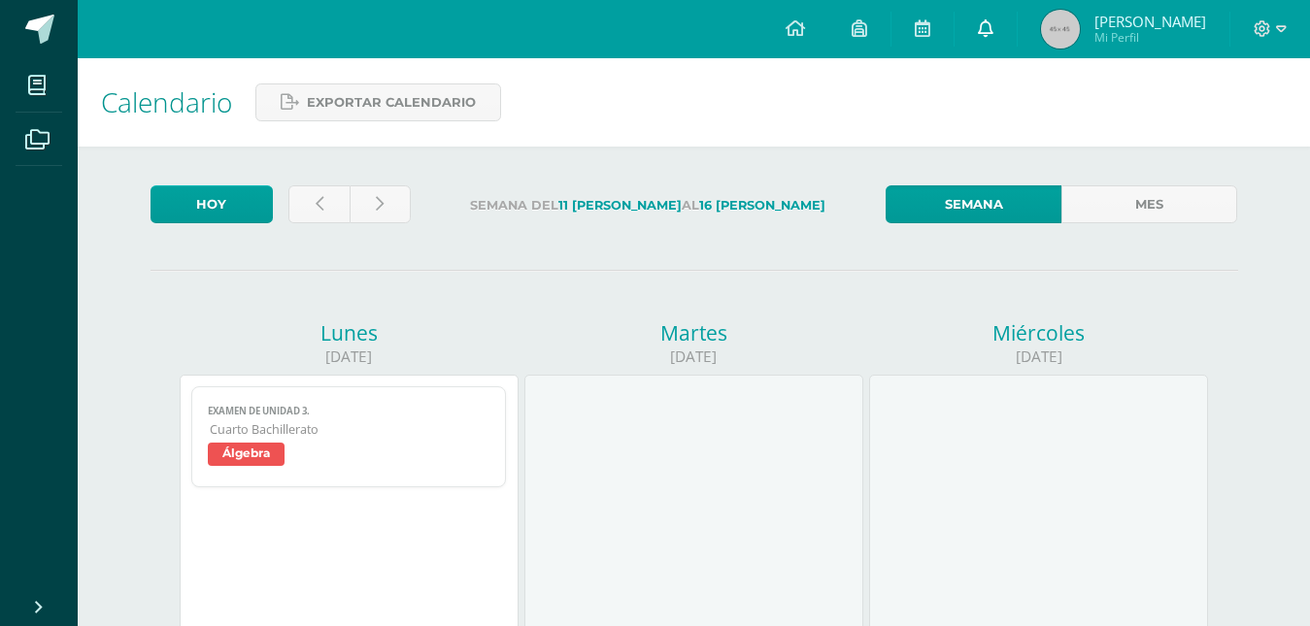
click at [987, 33] on icon at bounding box center [986, 27] width 16 height 17
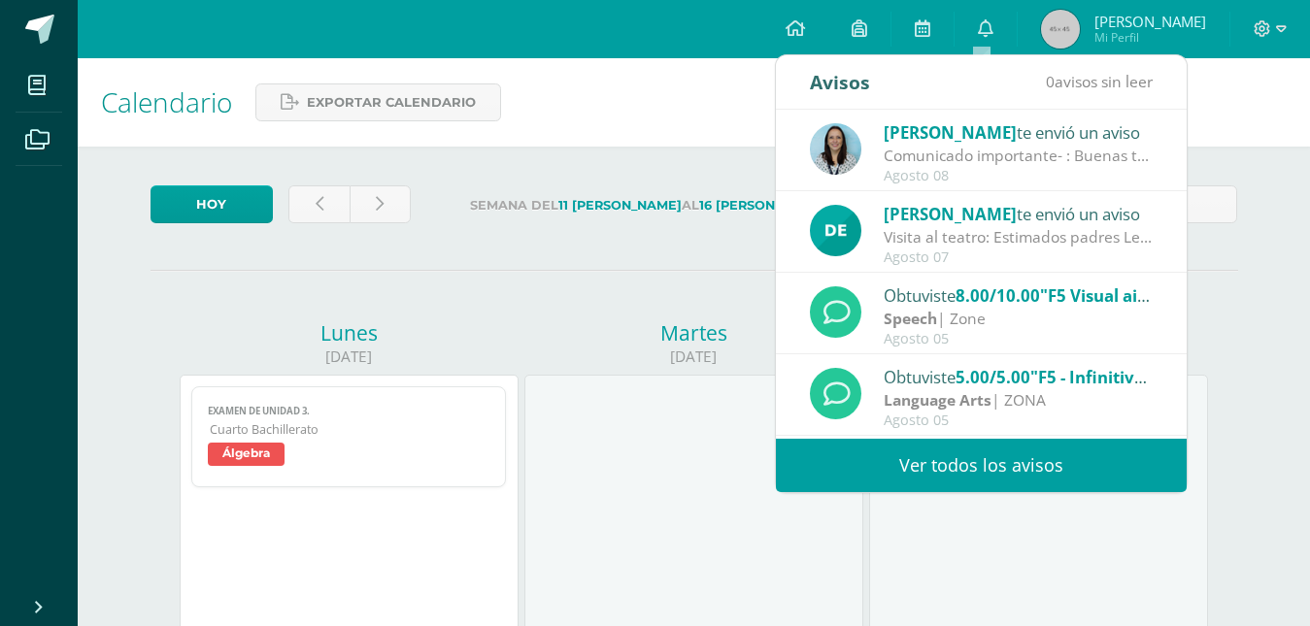
click at [912, 458] on link "Ver todos los avisos" at bounding box center [981, 465] width 411 height 53
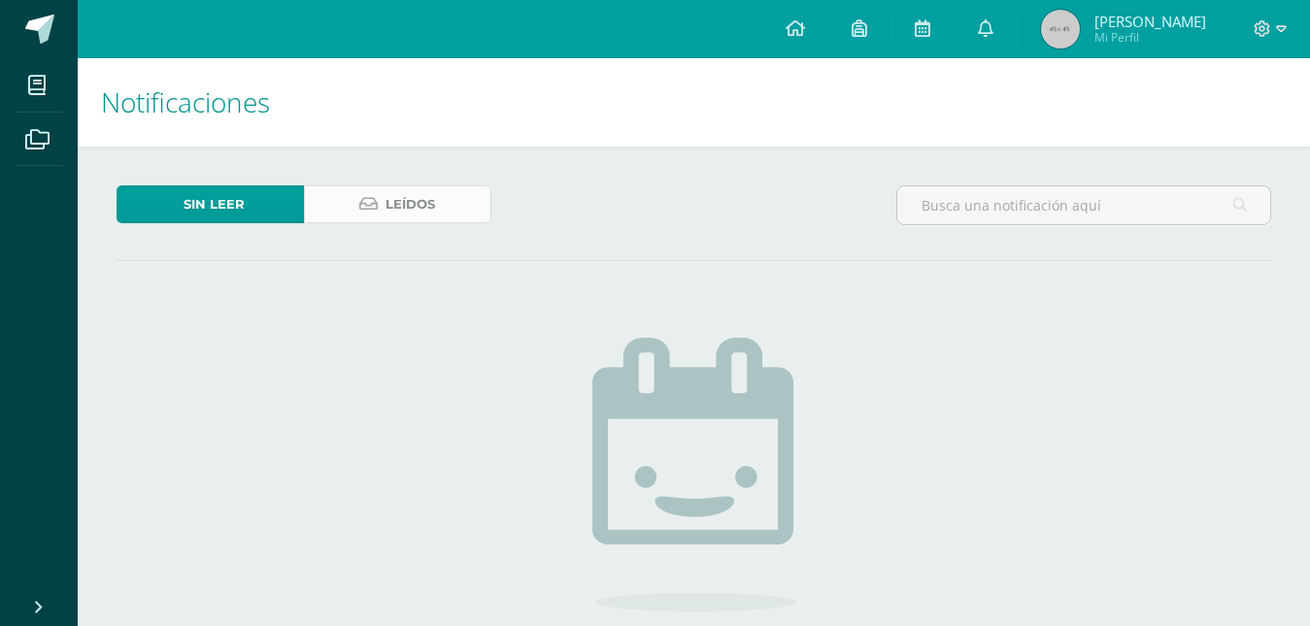
click at [395, 218] on span "Leídos" at bounding box center [410, 204] width 50 height 36
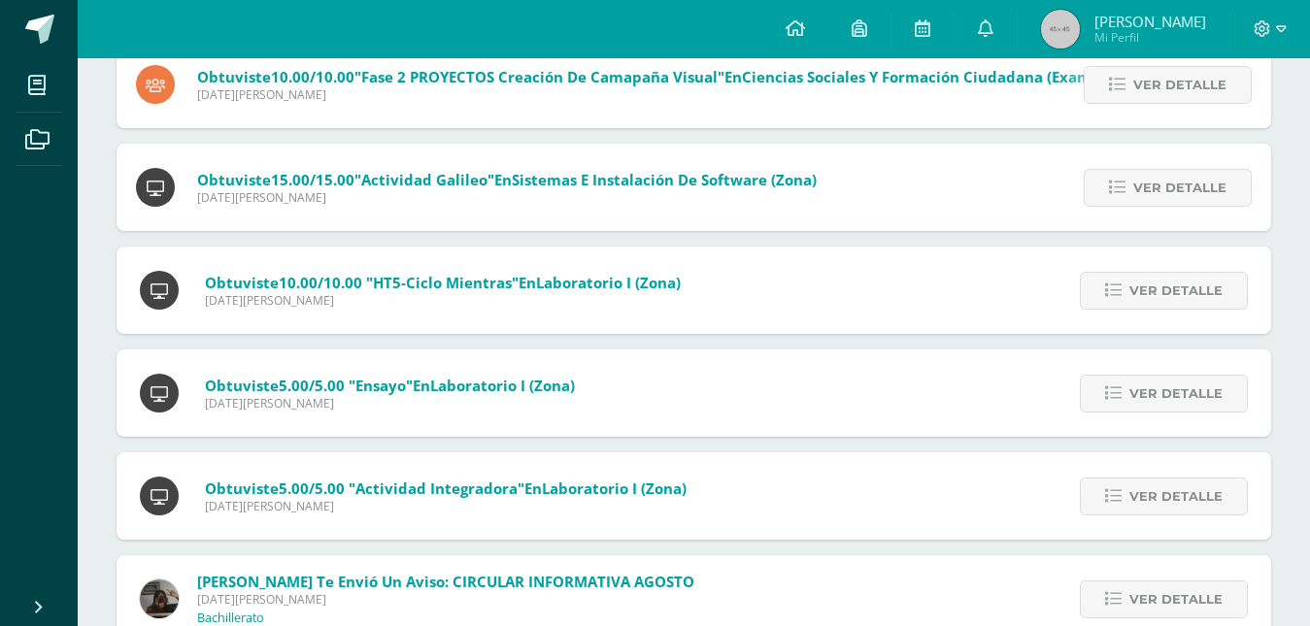
scroll to position [1276, 0]
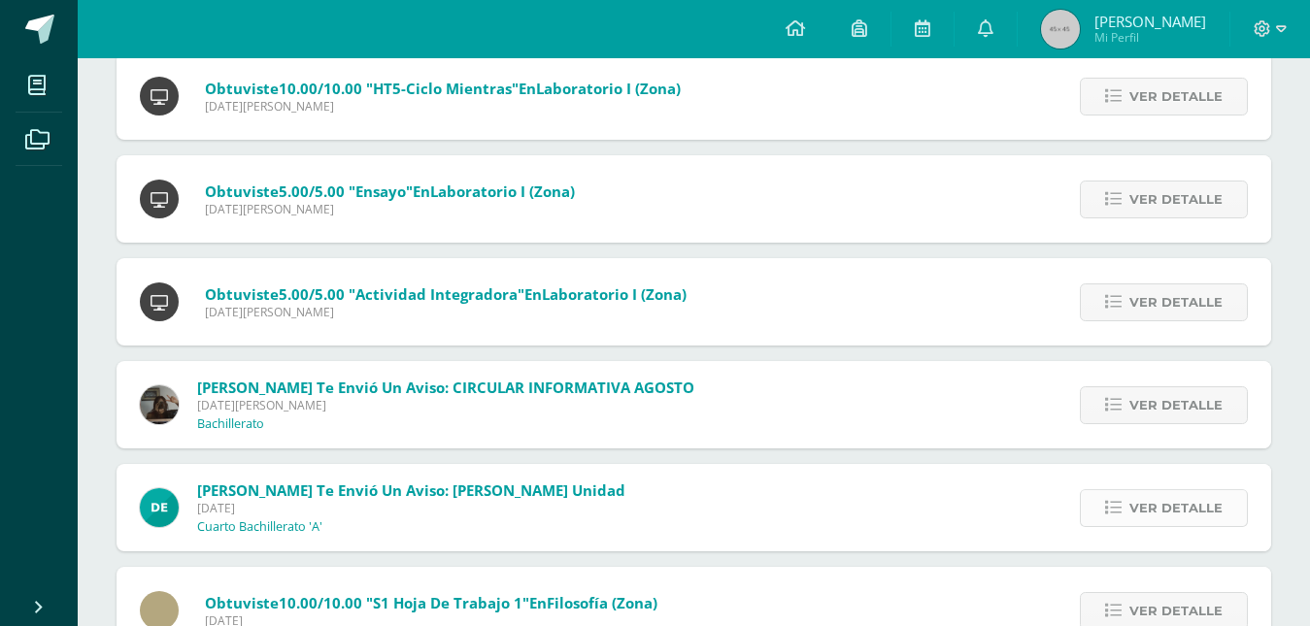
click at [1190, 507] on span "Ver detalle" at bounding box center [1175, 508] width 93 height 36
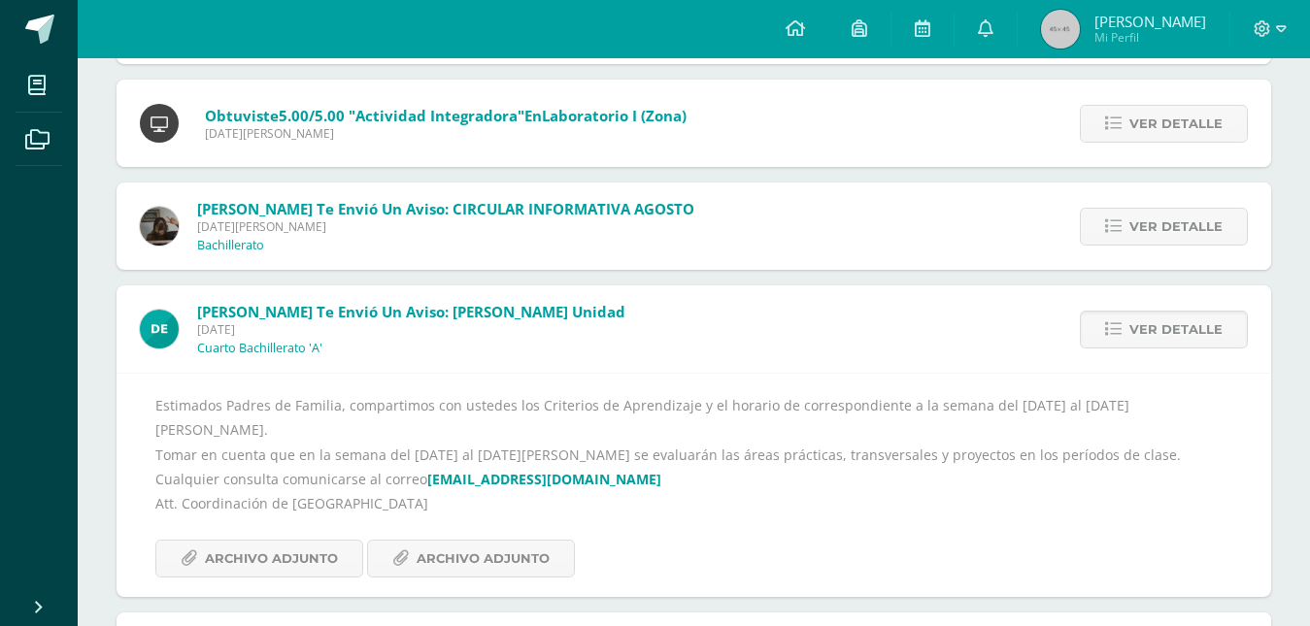
scroll to position [1470, 0]
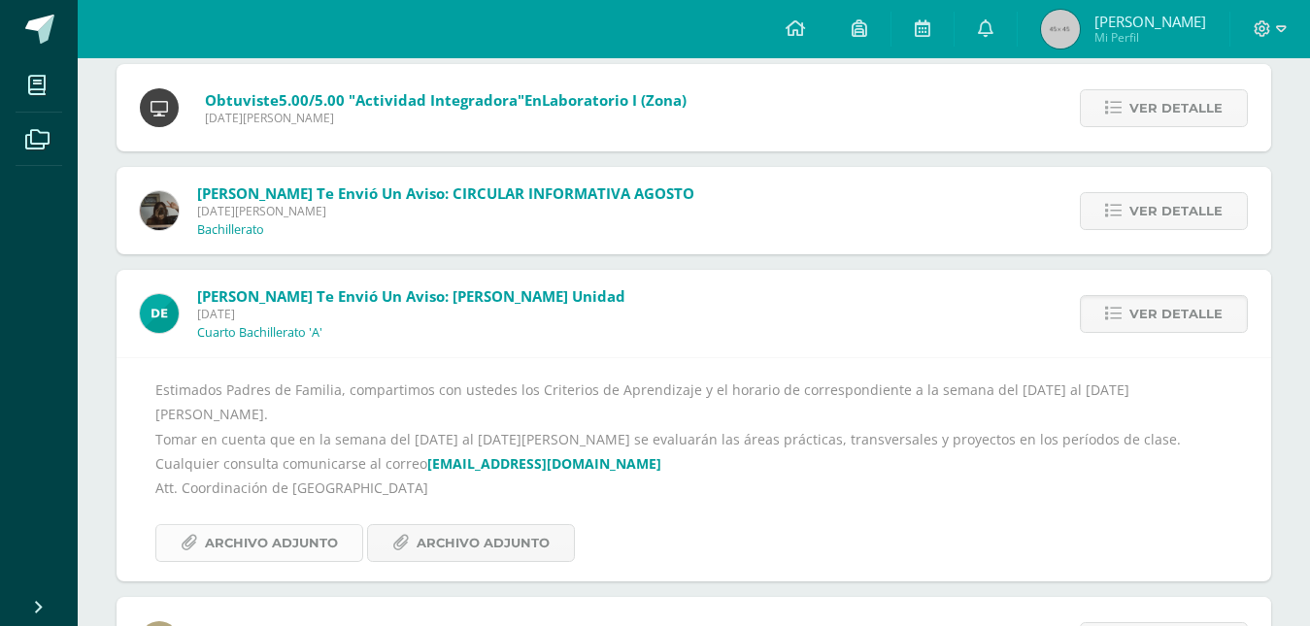
click at [289, 530] on span "Archivo Adjunto" at bounding box center [271, 543] width 133 height 36
click at [464, 525] on span "Archivo Adjunto" at bounding box center [483, 543] width 133 height 36
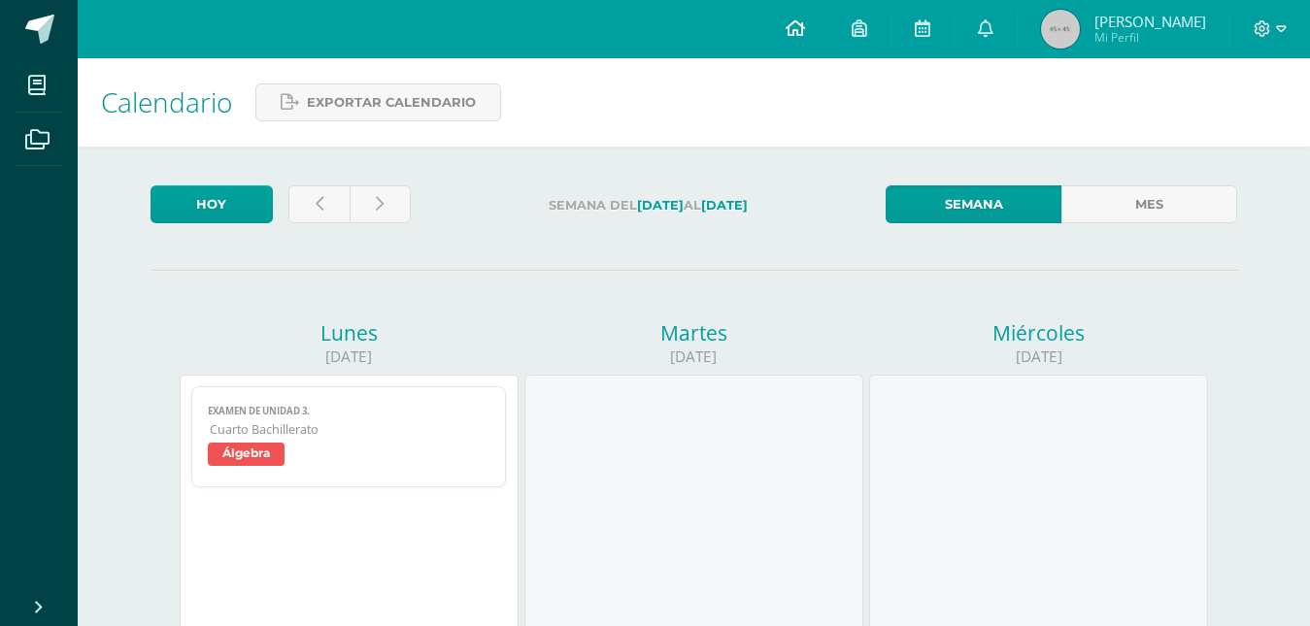
click at [786, 26] on icon at bounding box center [795, 27] width 19 height 17
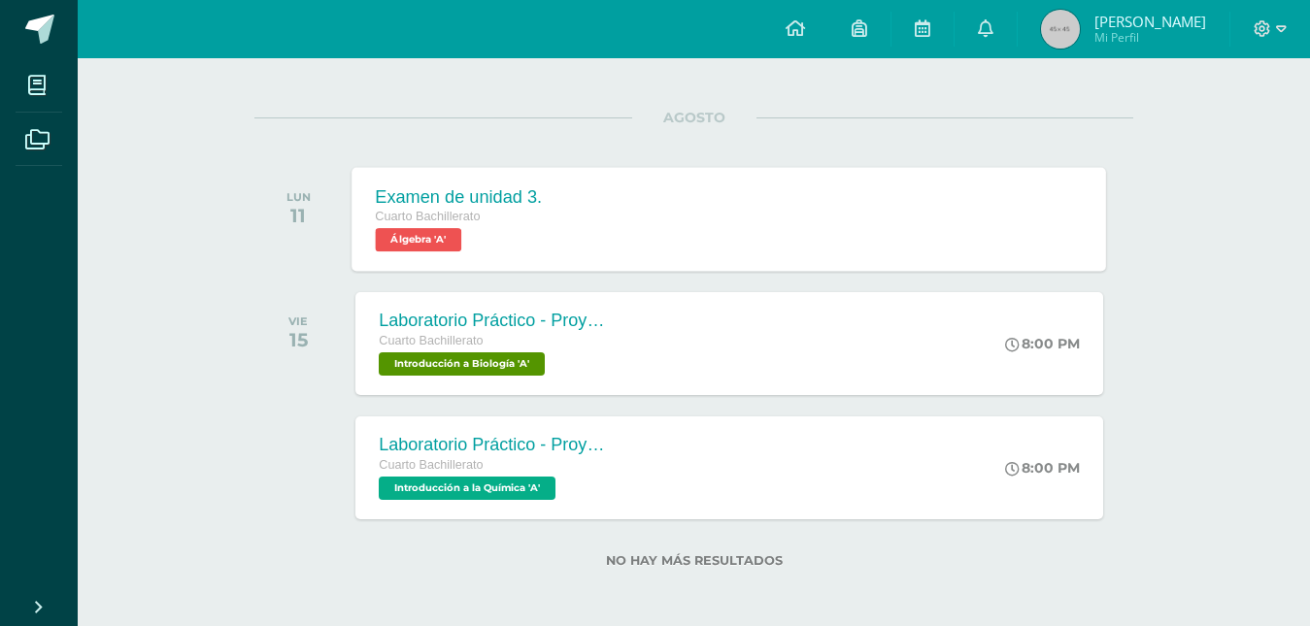
scroll to position [219, 0]
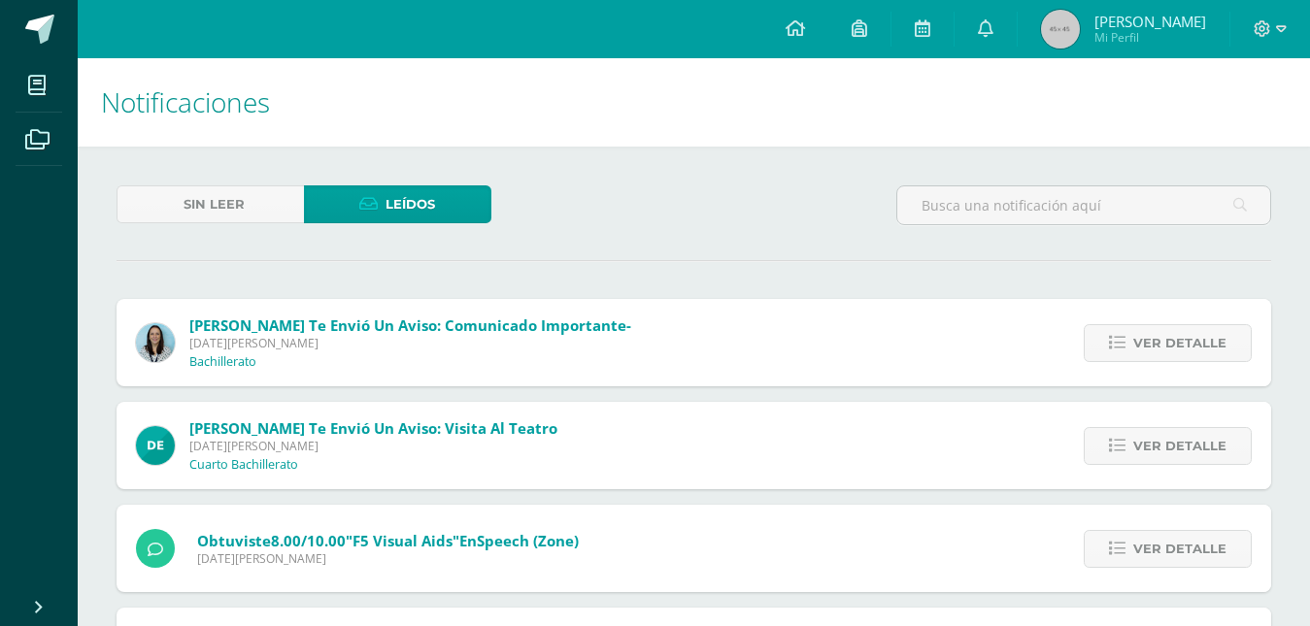
scroll to position [1470, 0]
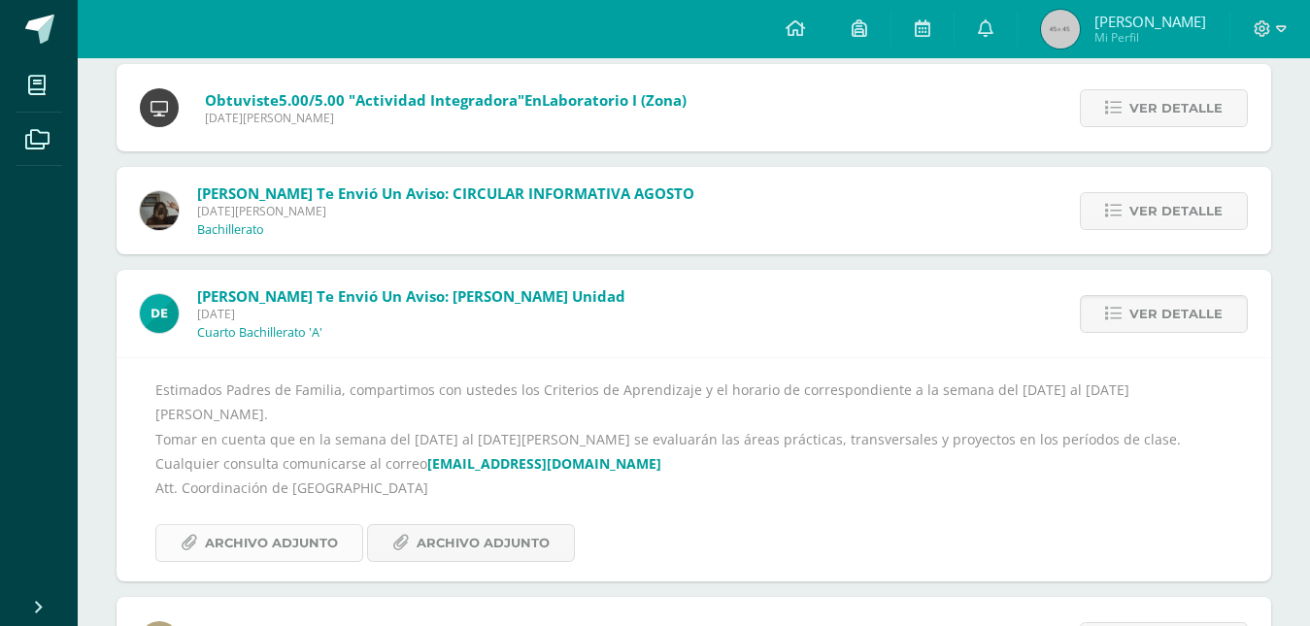
click at [230, 525] on span "Archivo Adjunto" at bounding box center [271, 543] width 133 height 36
click at [421, 525] on span "Archivo Adjunto" at bounding box center [483, 543] width 133 height 36
